Goal: Information Seeking & Learning: Understand process/instructions

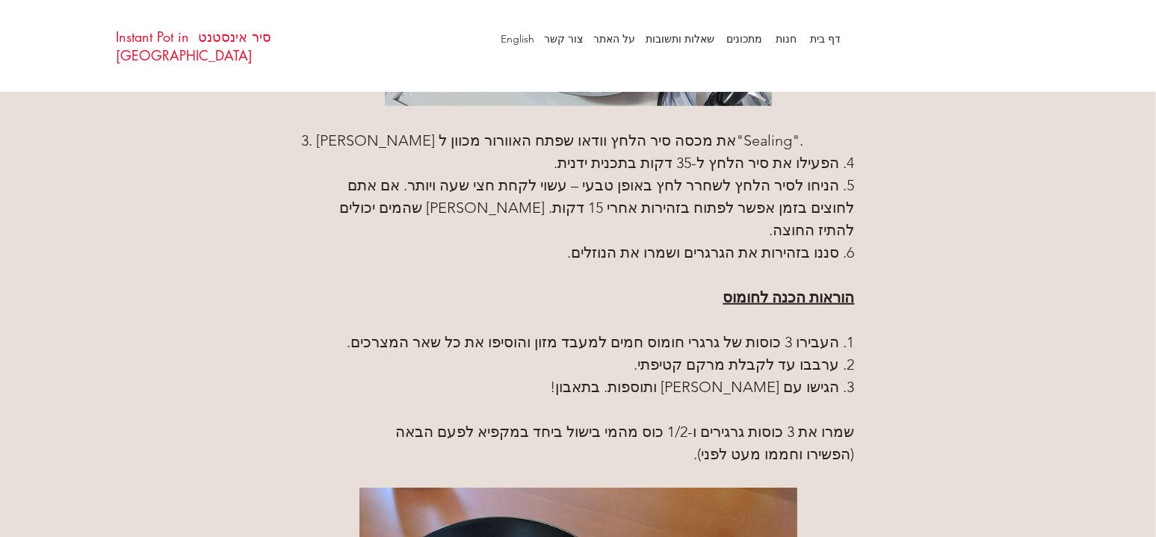
scroll to position [1869, 0]
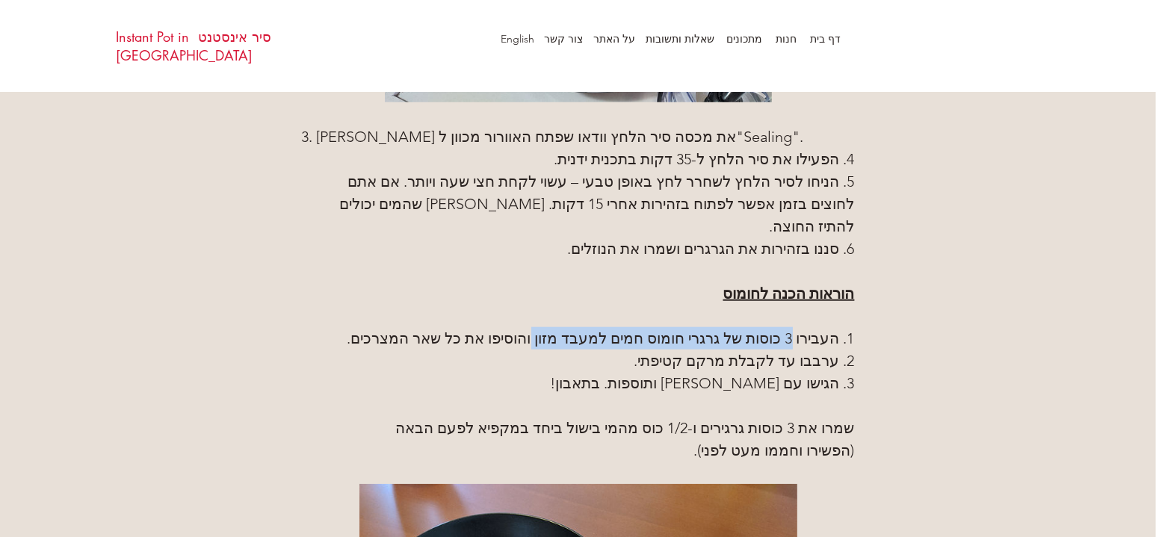
drag, startPoint x: 796, startPoint y: 314, endPoint x: 549, endPoint y: 315, distance: 246.7
click at [549, 330] on span "1. העבירו 3 כוסות של גרגרי חומוס חמים למעבד מזון והוסיפו את כל שאר המצרכים." at bounding box center [601, 339] width 507 height 18
copy span "3 כוסות של גרגרי חומוס חמים למעבד מזון"
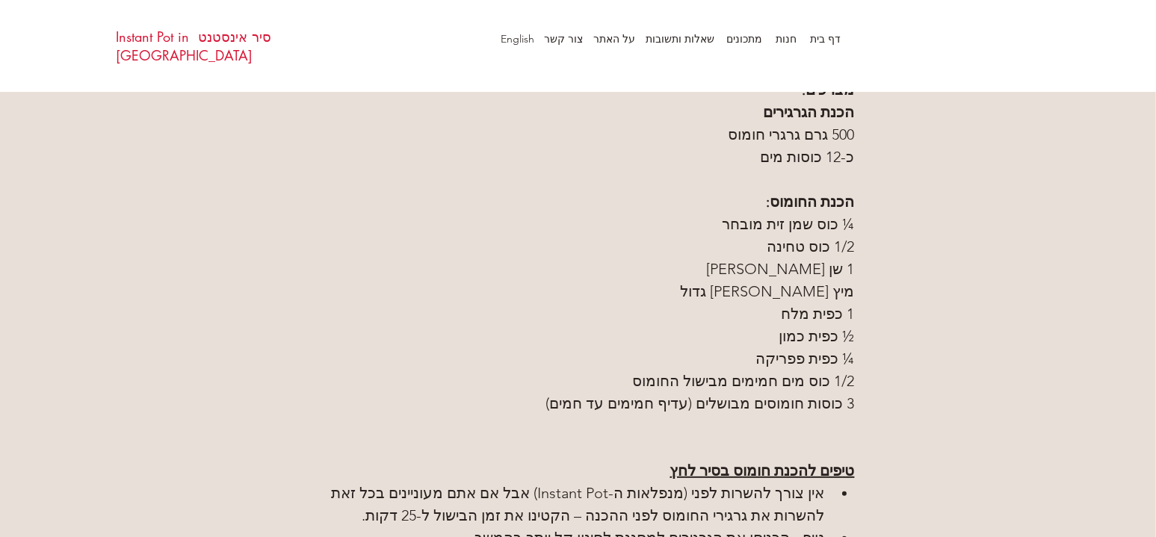
scroll to position [972, 0]
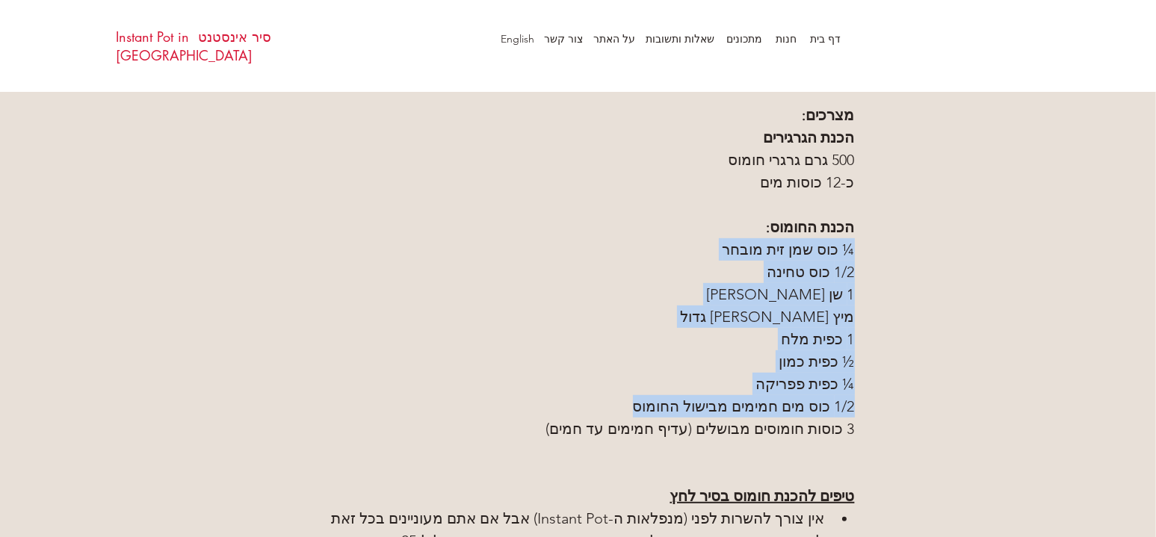
drag, startPoint x: 755, startPoint y: 237, endPoint x: 627, endPoint y: 397, distance: 204.7
copy div "הכנת החומוס: ¼ כוס שמן זית מובחר 1/2 כוס טחינה 1 שן [PERSON_NAME] מיץ [PERSON_N…"
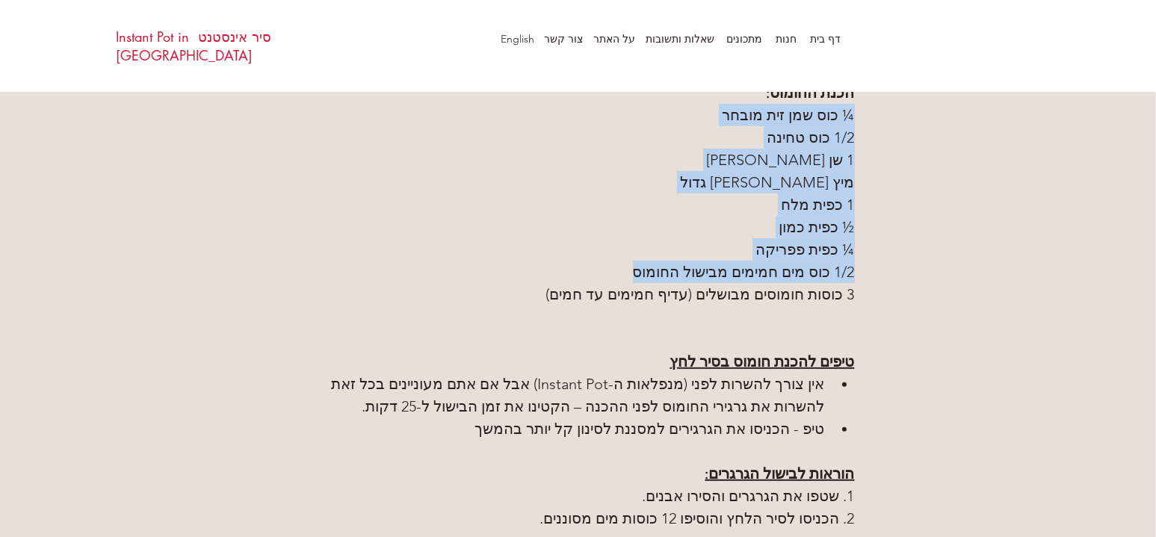
scroll to position [1196, 0]
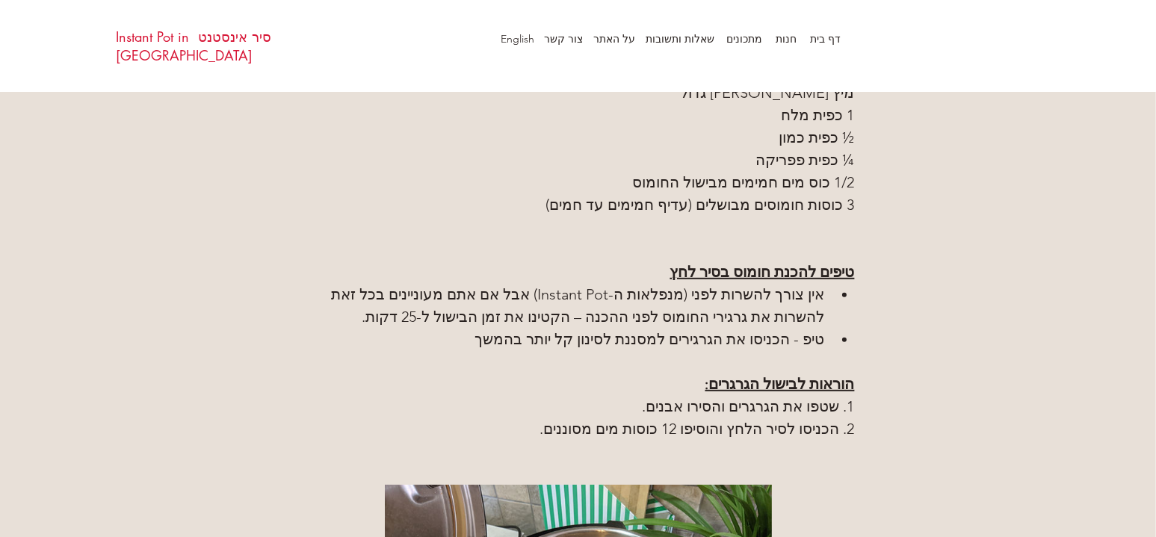
click at [857, 202] on div "1/2 כוס מים חמימים מבישול החומוס 3 כוסות חומוסים מבושלים (עדיף חמימים עד חמים)" at bounding box center [578, 193] width 703 height 45
drag, startPoint x: 855, startPoint y: 200, endPoint x: 709, endPoint y: 205, distance: 146.6
click at [709, 205] on div "1/2 כוס מים חמימים מבישול החומוס 3 כוסות חומוסים מבושלים (עדיף חמימים עד חמים)" at bounding box center [578, 193] width 703 height 45
copy span "3 כוסות חומוסים מבושלים"
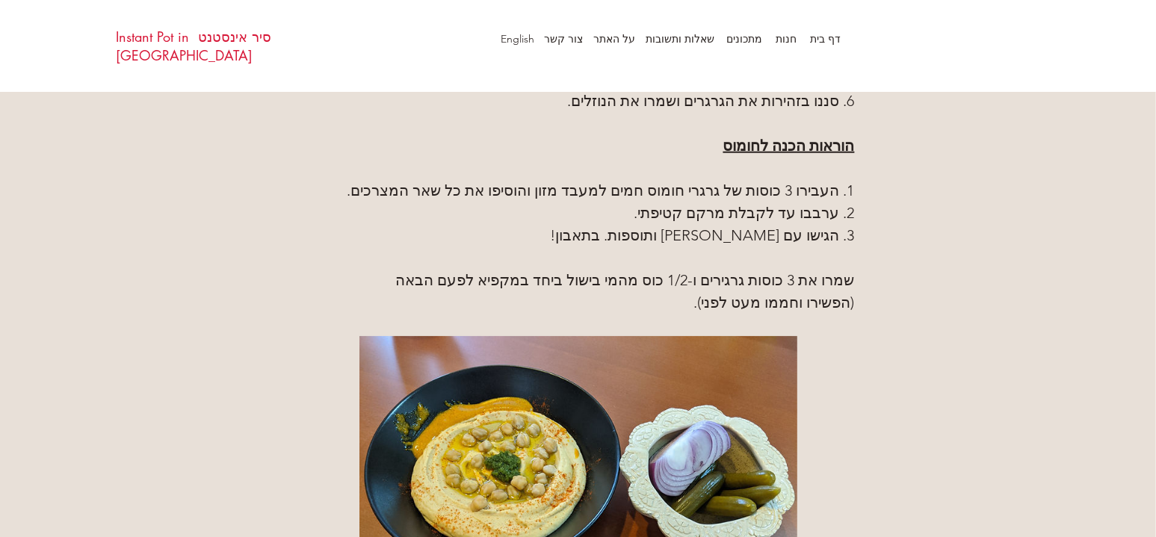
scroll to position [2018, 0]
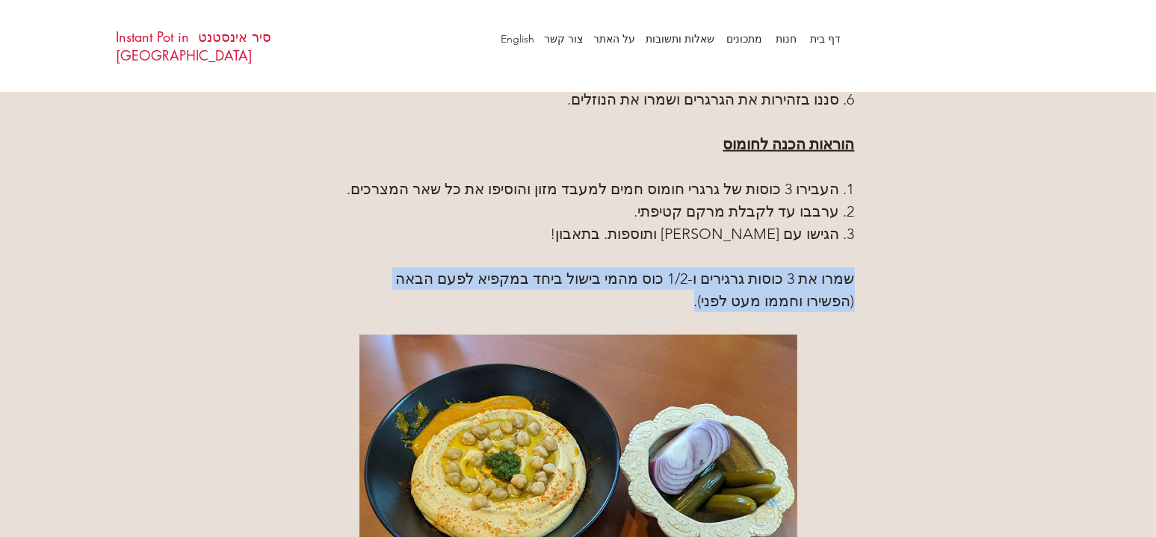
drag, startPoint x: 853, startPoint y: 253, endPoint x: 695, endPoint y: 274, distance: 159.2
copy div "שמרו את 3 כוסות גרגירים ו-1/2 כוס מהמי בישול ביחד במקפיא לפעם הבאה (הפשירו וחממ…"
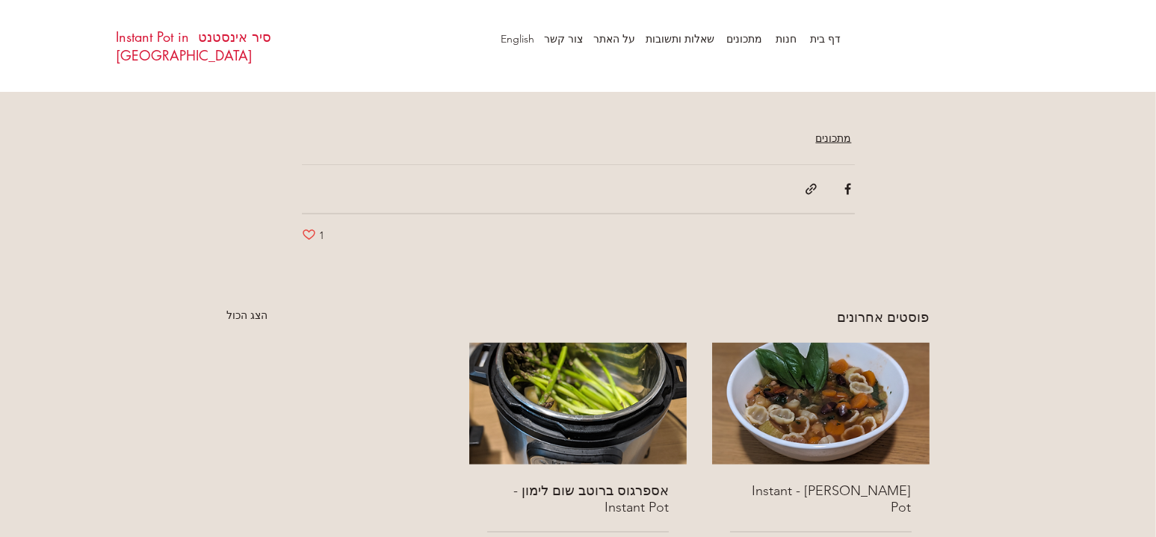
scroll to position [2765, 0]
